Goal: Book appointment/travel/reservation

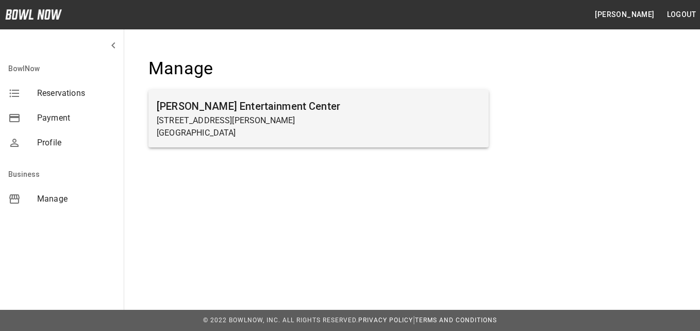
click at [281, 132] on p "[GEOGRAPHIC_DATA]" at bounding box center [319, 133] width 324 height 12
click at [200, 138] on p "[GEOGRAPHIC_DATA]" at bounding box center [319, 133] width 324 height 12
click at [198, 117] on p "[STREET_ADDRESS][PERSON_NAME]" at bounding box center [319, 120] width 324 height 12
click at [225, 107] on h6 "[PERSON_NAME] Entertainment Center" at bounding box center [319, 106] width 324 height 16
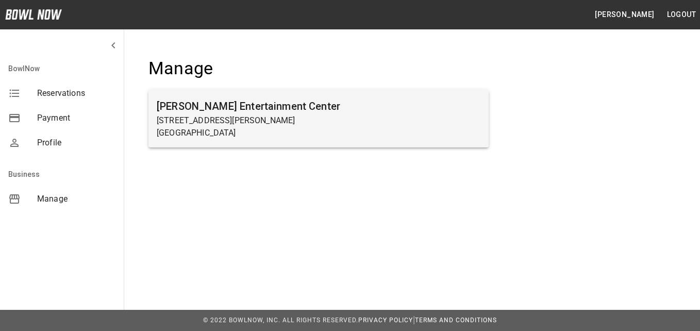
drag, startPoint x: 225, startPoint y: 107, endPoint x: 278, endPoint y: 119, distance: 54.3
click at [278, 119] on p "[STREET_ADDRESS][PERSON_NAME]" at bounding box center [319, 120] width 324 height 12
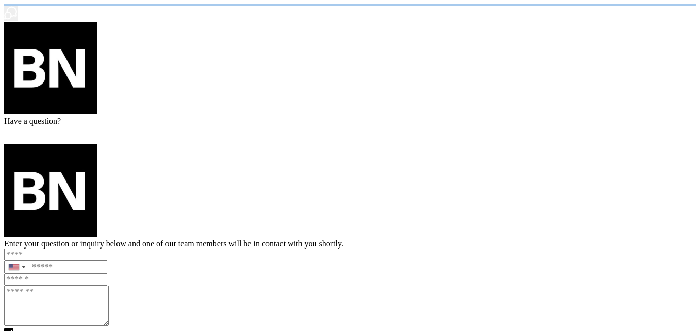
drag, startPoint x: 278, startPoint y: 119, endPoint x: 398, endPoint y: 132, distance: 120.9
click at [398, 132] on html "/businesses/NlqNaWEUTicRG9QFi98F/reservations" at bounding box center [350, 189] width 700 height 379
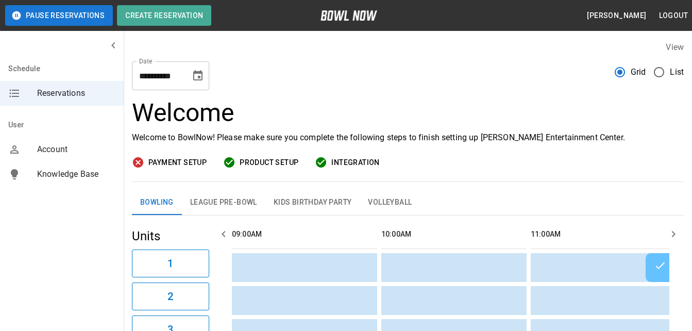
scroll to position [0, 747]
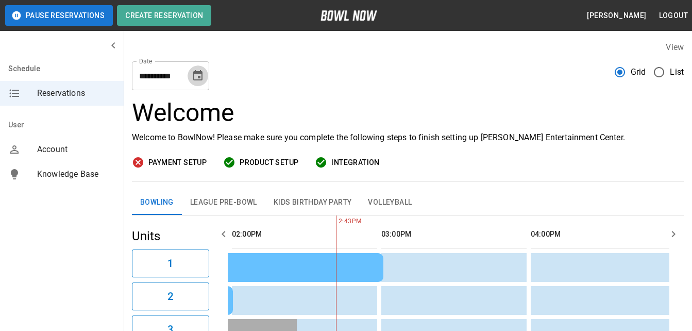
click at [193, 80] on icon "Choose date, selected date is Sep 12, 2025" at bounding box center [198, 76] width 12 height 12
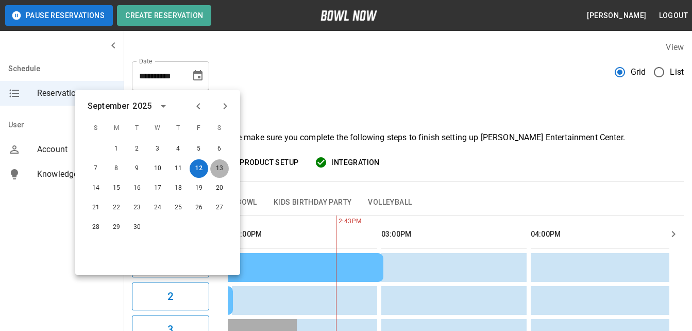
click at [222, 169] on button "13" at bounding box center [219, 168] width 19 height 19
type input "**********"
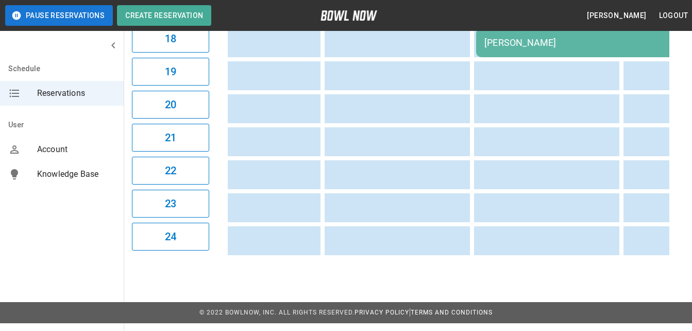
scroll to position [0, 0]
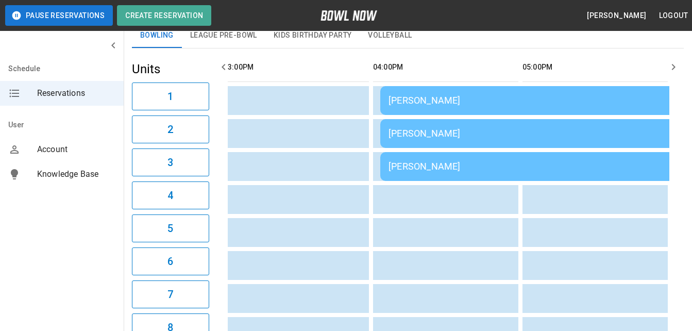
click at [413, 101] on div "[PERSON_NAME]" at bounding box center [528, 100] width 280 height 11
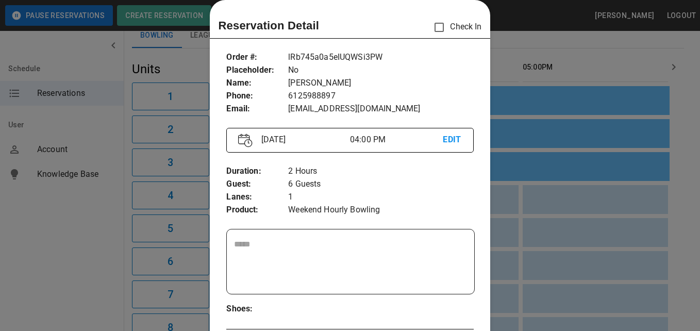
click at [511, 127] on div at bounding box center [350, 165] width 700 height 331
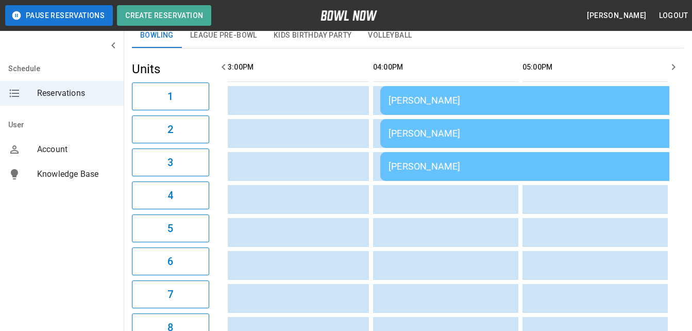
click at [511, 128] on div "[PERSON_NAME]" at bounding box center [528, 133] width 280 height 11
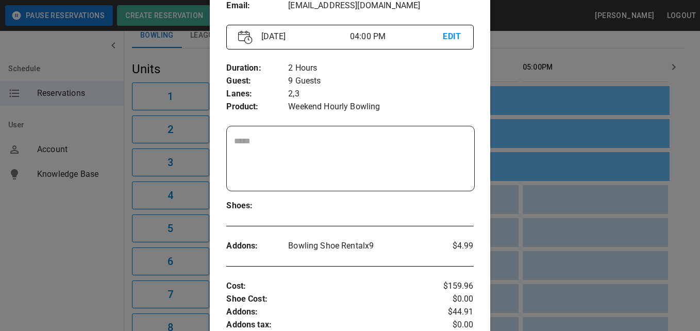
click at [527, 134] on div at bounding box center [350, 165] width 700 height 331
